Goal: Task Accomplishment & Management: Complete application form

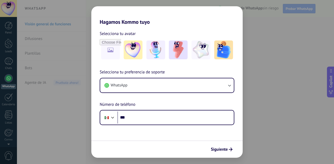
click at [133, 46] on img at bounding box center [133, 49] width 19 height 19
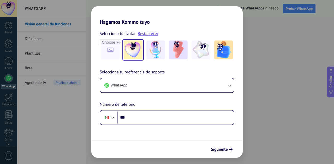
click at [199, 55] on img at bounding box center [201, 49] width 19 height 19
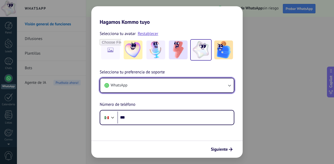
click at [110, 83] on button "WhatsApp" at bounding box center [167, 85] width 134 height 14
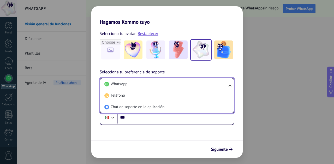
click at [108, 84] on use at bounding box center [106, 84] width 5 height 5
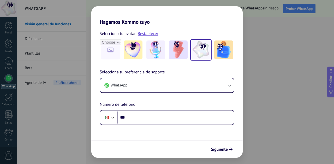
click at [110, 102] on span "Número de teléfono" at bounding box center [118, 104] width 36 height 7
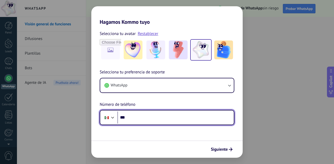
click at [115, 117] on div at bounding box center [113, 117] width 6 height 6
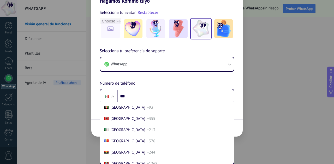
scroll to position [1317, 0]
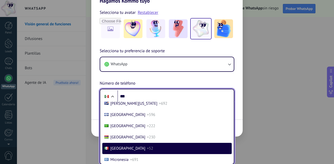
click at [116, 109] on li "[PERSON_NAME][US_STATE] +692" at bounding box center [166, 103] width 129 height 11
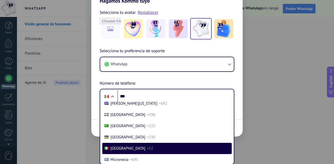
scroll to position [0, 0]
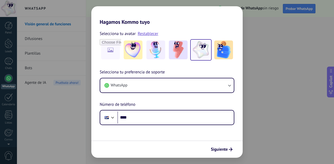
click at [227, 153] on button "Siguiente" at bounding box center [222, 149] width 26 height 9
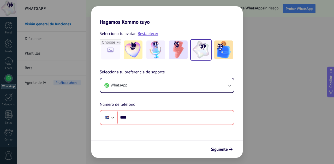
click at [229, 149] on use "submit" at bounding box center [231, 149] width 4 height 4
click at [227, 146] on button "Siguiente" at bounding box center [222, 149] width 26 height 9
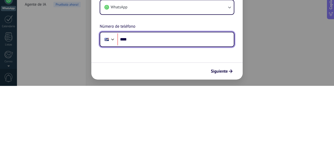
click at [136, 122] on input "****" at bounding box center [175, 117] width 116 height 12
type input "**"
click at [130, 120] on input "tel" at bounding box center [175, 117] width 116 height 12
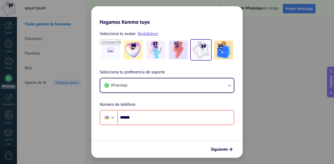
click at [227, 146] on button "Siguiente" at bounding box center [222, 149] width 26 height 9
click at [224, 148] on span "Siguiente" at bounding box center [219, 149] width 17 height 4
click at [140, 27] on div "Selecciona tu avatar Restablecer Selecciona tu preferencia de soporte WhatsApp …" at bounding box center [166, 75] width 151 height 100
click at [146, 34] on link "Restablecer" at bounding box center [148, 33] width 21 height 5
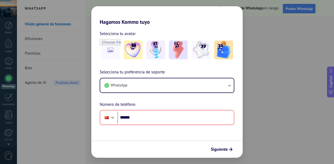
click at [228, 55] on img at bounding box center [223, 49] width 19 height 19
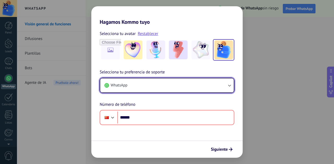
click at [208, 79] on button "WhatsApp" at bounding box center [167, 85] width 134 height 14
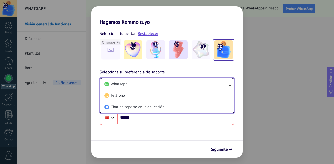
click at [176, 96] on li "Teléfono" at bounding box center [165, 95] width 127 height 11
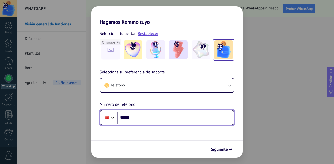
click at [170, 118] on input "******" at bounding box center [175, 117] width 116 height 12
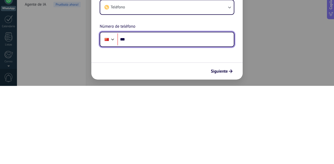
type input "**"
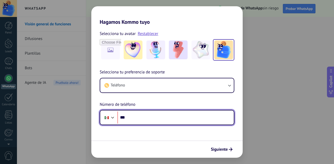
click at [106, 122] on div at bounding box center [107, 117] width 10 height 11
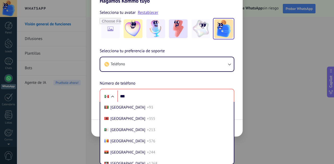
scroll to position [1317, 0]
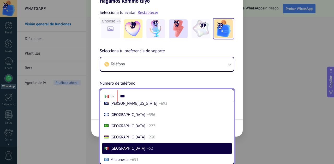
click at [111, 154] on li "Mexico +52" at bounding box center [166, 148] width 129 height 11
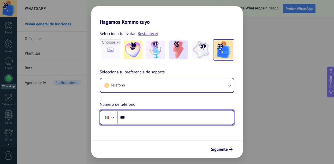
scroll to position [0, 0]
click at [110, 114] on div at bounding box center [113, 117] width 6 height 6
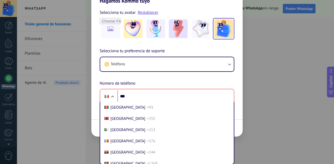
scroll to position [1317, 0]
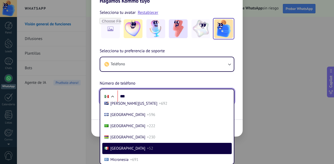
click at [111, 91] on div at bounding box center [107, 96] width 10 height 11
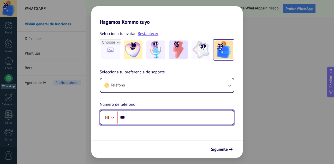
scroll to position [0, 0]
click at [138, 115] on input "***" at bounding box center [175, 117] width 116 height 12
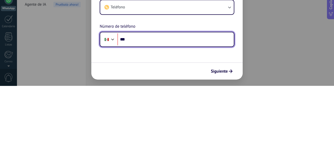
type input "**"
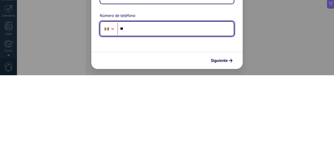
type input "**"
click at [110, 118] on div at bounding box center [113, 117] width 6 height 6
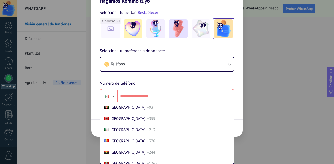
scroll to position [1317, 0]
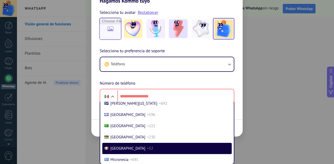
click at [107, 33] on div "Selecciona tu avatar Restablecer" at bounding box center [167, 24] width 135 height 30
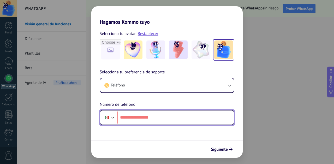
click at [126, 118] on input "tel" at bounding box center [175, 117] width 116 height 12
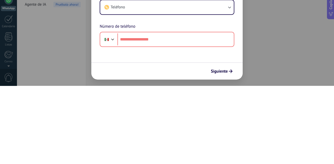
click at [106, 100] on div "Selecciona tu preferencia de soporte Teléfono Número de teléfono Phone" at bounding box center [166, 97] width 151 height 56
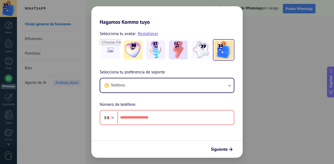
click at [103, 26] on div "Selecciona tu avatar Restablecer Selecciona tu preferencia de soporte Teléfono …" at bounding box center [166, 75] width 151 height 100
click at [144, 35] on link "Restablecer" at bounding box center [148, 33] width 21 height 5
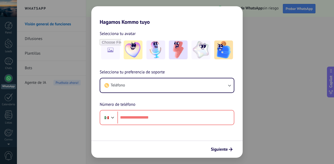
click at [155, 49] on img at bounding box center [155, 49] width 19 height 19
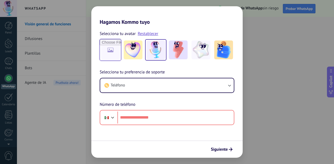
click at [110, 50] on input "file" at bounding box center [110, 49] width 21 height 21
type input "**********"
click at [110, 54] on input "file" at bounding box center [110, 49] width 21 height 21
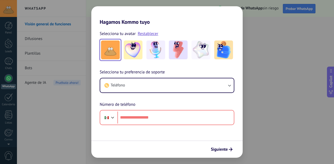
click at [111, 53] on img at bounding box center [110, 49] width 19 height 19
click at [106, 50] on img at bounding box center [110, 49] width 19 height 19
click at [104, 50] on img at bounding box center [110, 49] width 19 height 19
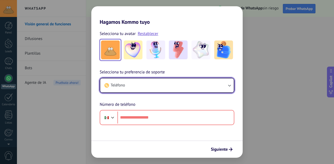
click at [184, 85] on button "Teléfono" at bounding box center [167, 85] width 134 height 14
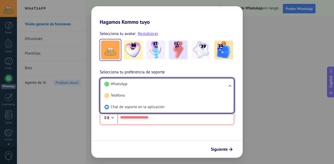
click at [183, 83] on li "WhatsApp" at bounding box center [165, 83] width 127 height 11
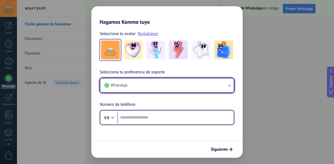
click at [181, 84] on button "WhatsApp" at bounding box center [167, 85] width 134 height 14
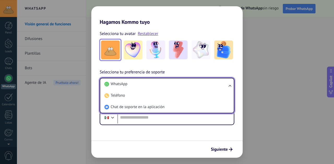
click at [173, 107] on li "Chat de soporte en la aplicación" at bounding box center [165, 106] width 127 height 11
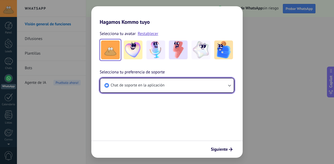
click at [109, 85] on span "button" at bounding box center [106, 85] width 5 height 5
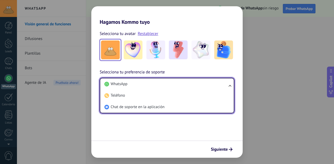
click at [110, 83] on li "WhatsApp" at bounding box center [165, 83] width 127 height 11
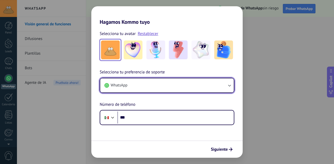
click at [113, 82] on button "WhatsApp" at bounding box center [167, 85] width 134 height 14
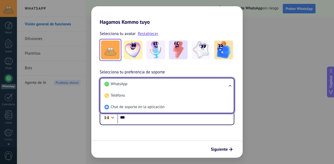
click at [171, 106] on li "Chat de soporte en la aplicación" at bounding box center [165, 106] width 127 height 11
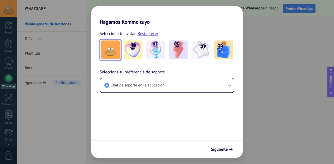
click at [226, 149] on span "Siguiente" at bounding box center [219, 149] width 17 height 4
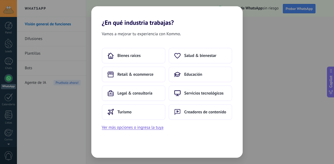
click at [108, 110] on use at bounding box center [111, 112] width 6 height 6
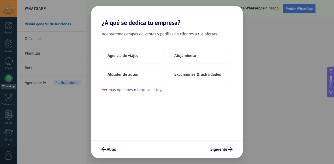
click at [110, 58] on span "Agencia de viajes" at bounding box center [123, 55] width 31 height 5
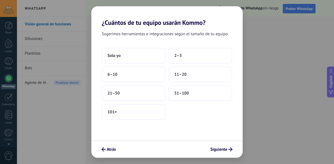
click at [112, 58] on span "Solo yo" at bounding box center [114, 55] width 13 height 5
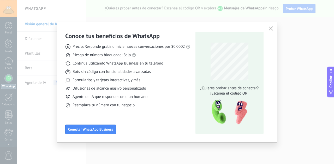
click at [81, 130] on span "Conectar WhatsApp Business" at bounding box center [90, 129] width 45 height 4
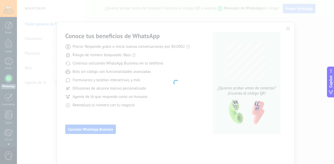
click at [77, 127] on div at bounding box center [175, 82] width 317 height 164
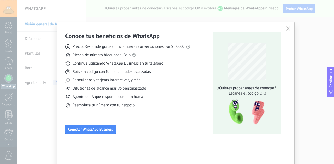
click at [74, 121] on div "Conoce tus beneficios de WhatsApp Precio: Responde gratis o inicia nuevas conve…" at bounding box center [127, 83] width 125 height 102
click at [74, 129] on span "Conectar WhatsApp Business" at bounding box center [90, 129] width 45 height 4
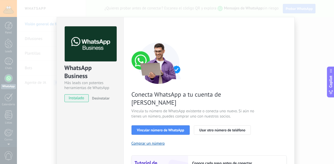
click at [133, 125] on button "Vincular número de WhatsApp" at bounding box center [161, 129] width 58 height 9
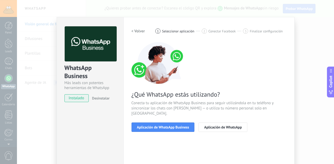
click at [132, 122] on button "Aplicación de WhatsApp Business" at bounding box center [163, 126] width 63 height 9
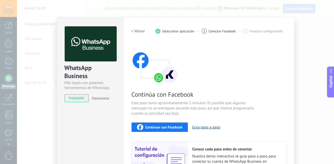
click at [137, 124] on button "Continuar con Facebook" at bounding box center [160, 126] width 57 height 9
